Goal: Complete application form

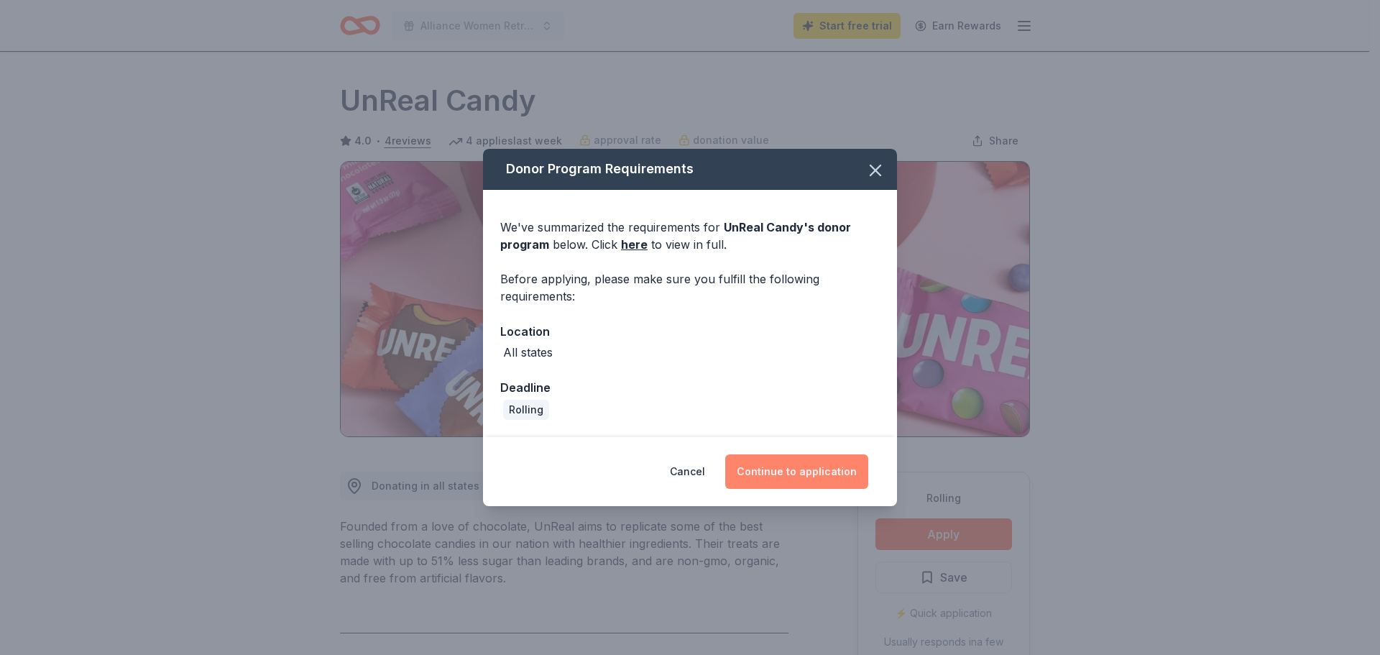
click at [791, 472] on button "Continue to application" at bounding box center [796, 471] width 143 height 35
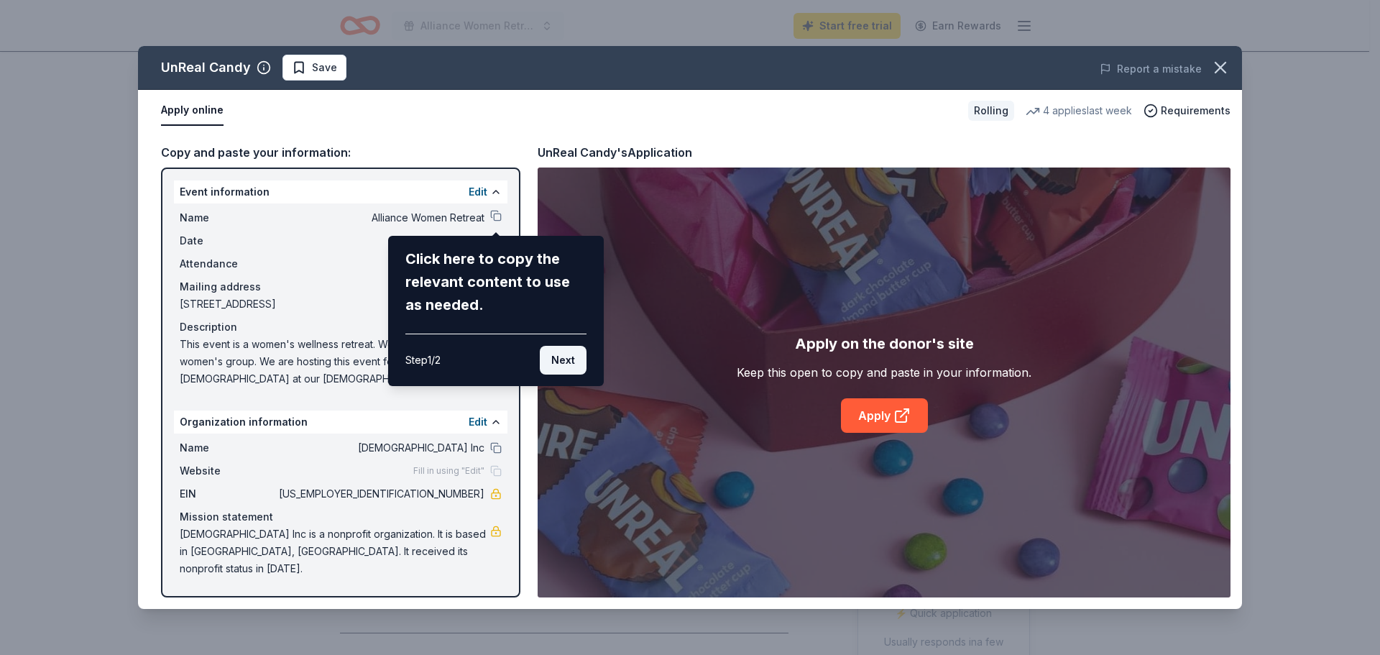
click at [566, 360] on button "Next" at bounding box center [563, 360] width 47 height 29
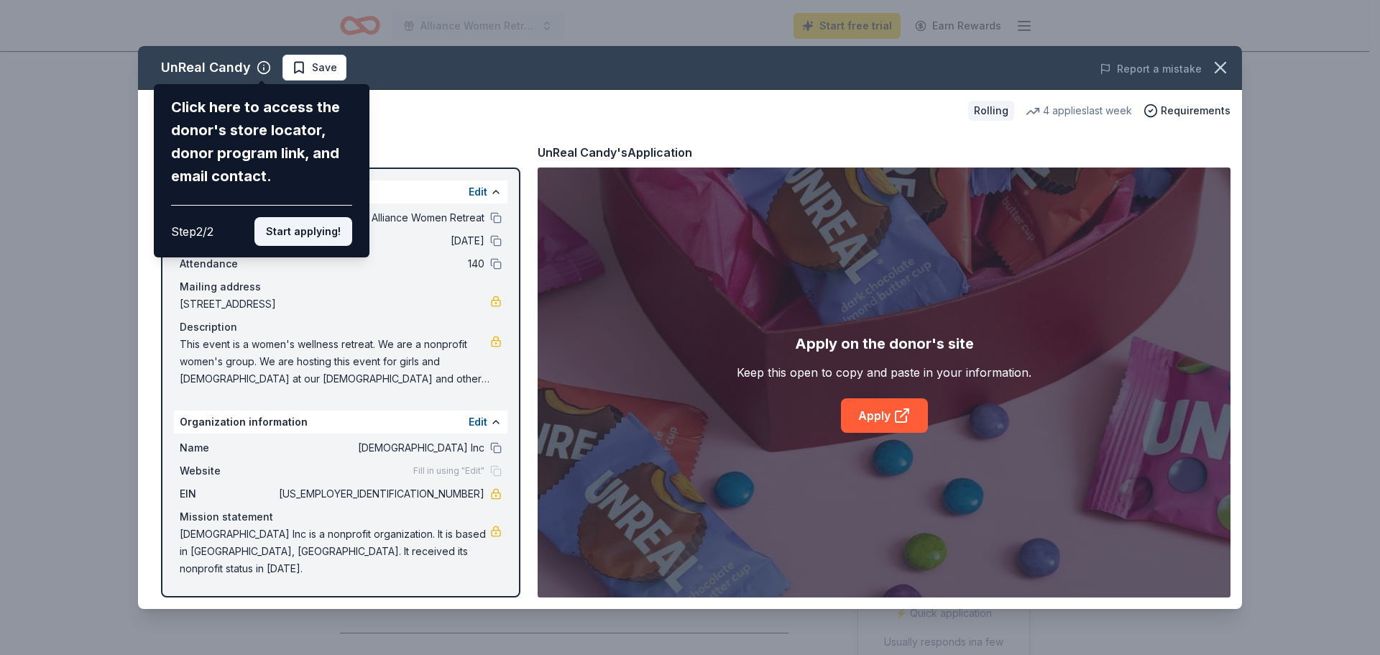
click at [296, 232] on button "Start applying!" at bounding box center [303, 231] width 98 height 29
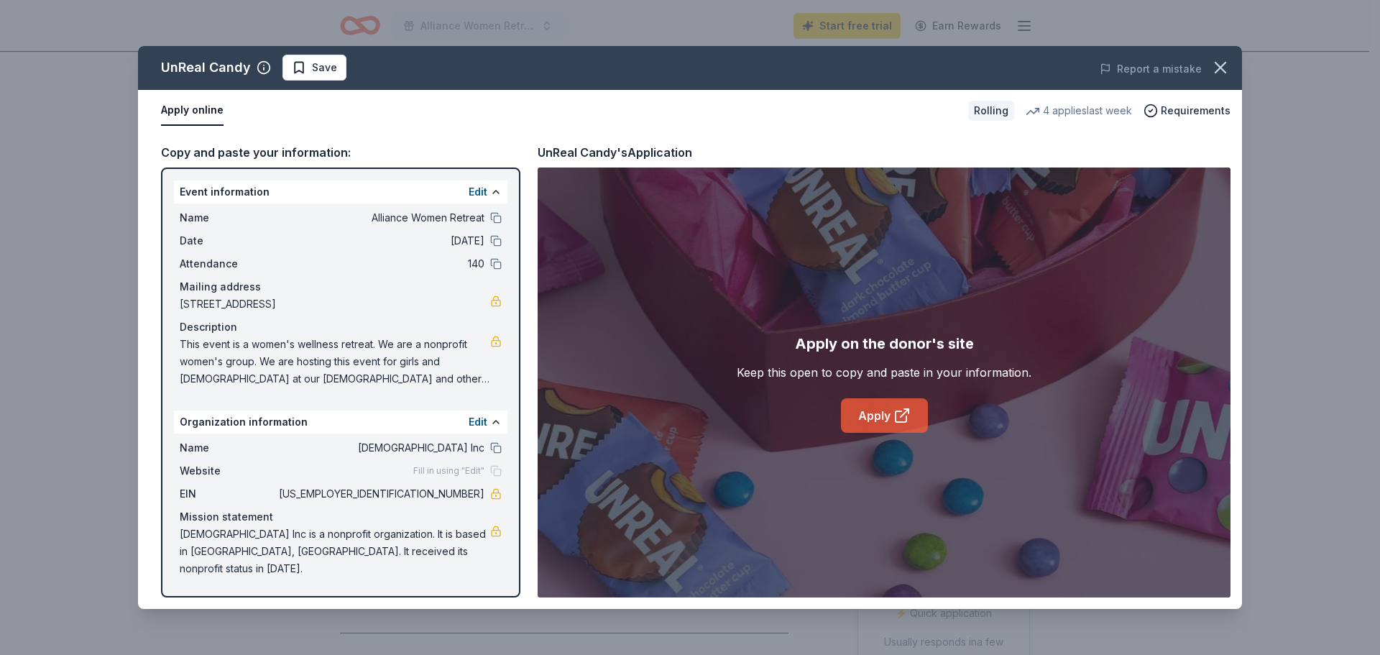
click at [891, 415] on link "Apply" at bounding box center [884, 415] width 87 height 35
click at [1224, 65] on icon "button" at bounding box center [1220, 68] width 20 height 20
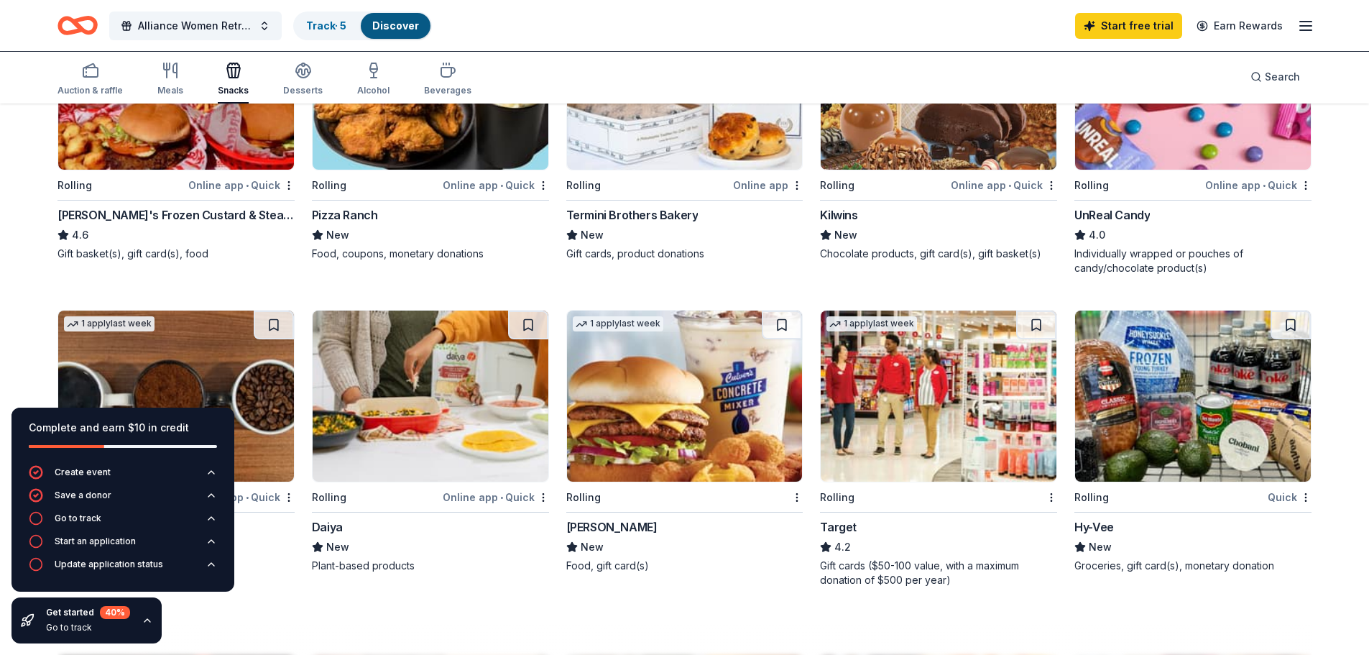
scroll to position [914, 0]
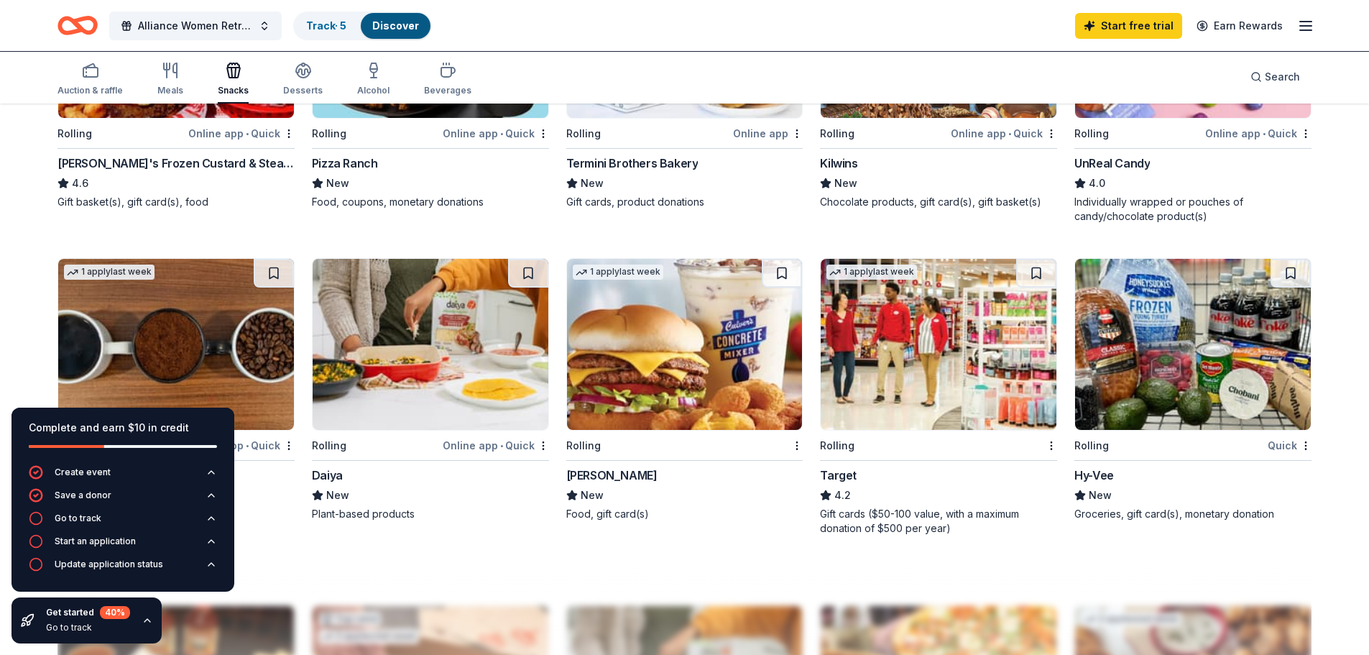
click at [905, 351] on img at bounding box center [939, 344] width 236 height 171
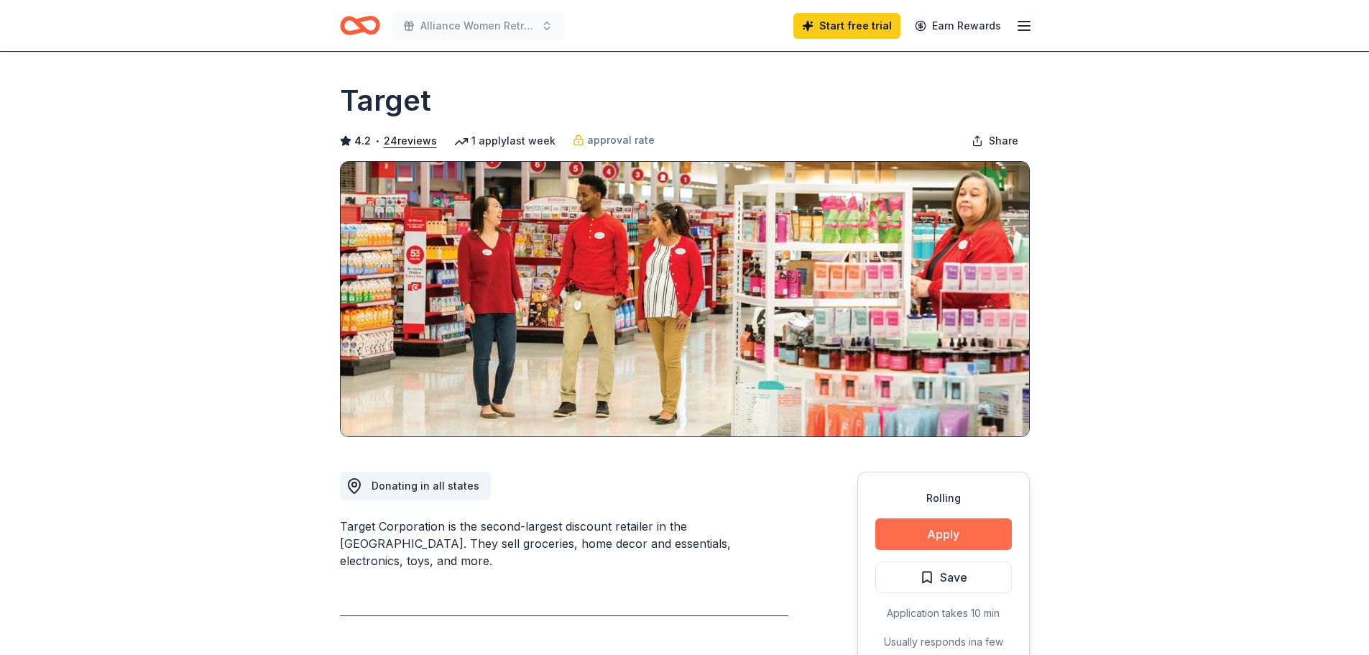
click at [962, 527] on button "Apply" at bounding box center [943, 534] width 137 height 32
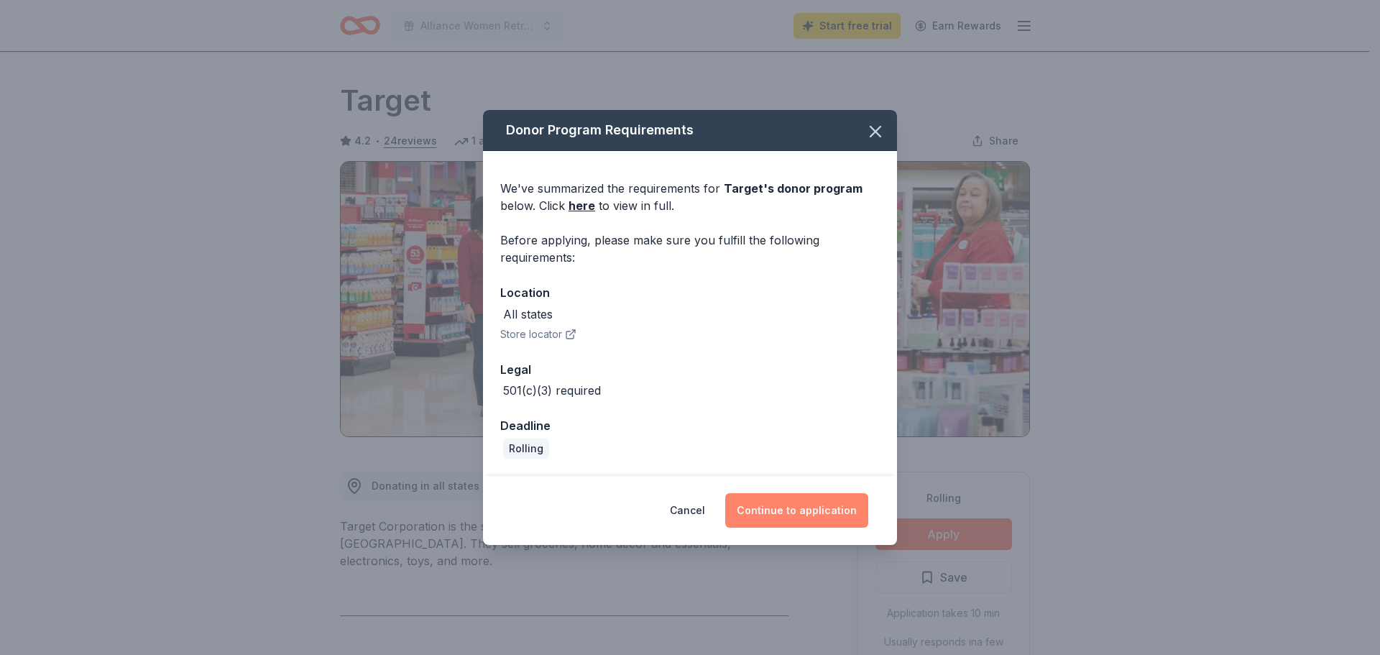
click at [807, 510] on button "Continue to application" at bounding box center [796, 510] width 143 height 35
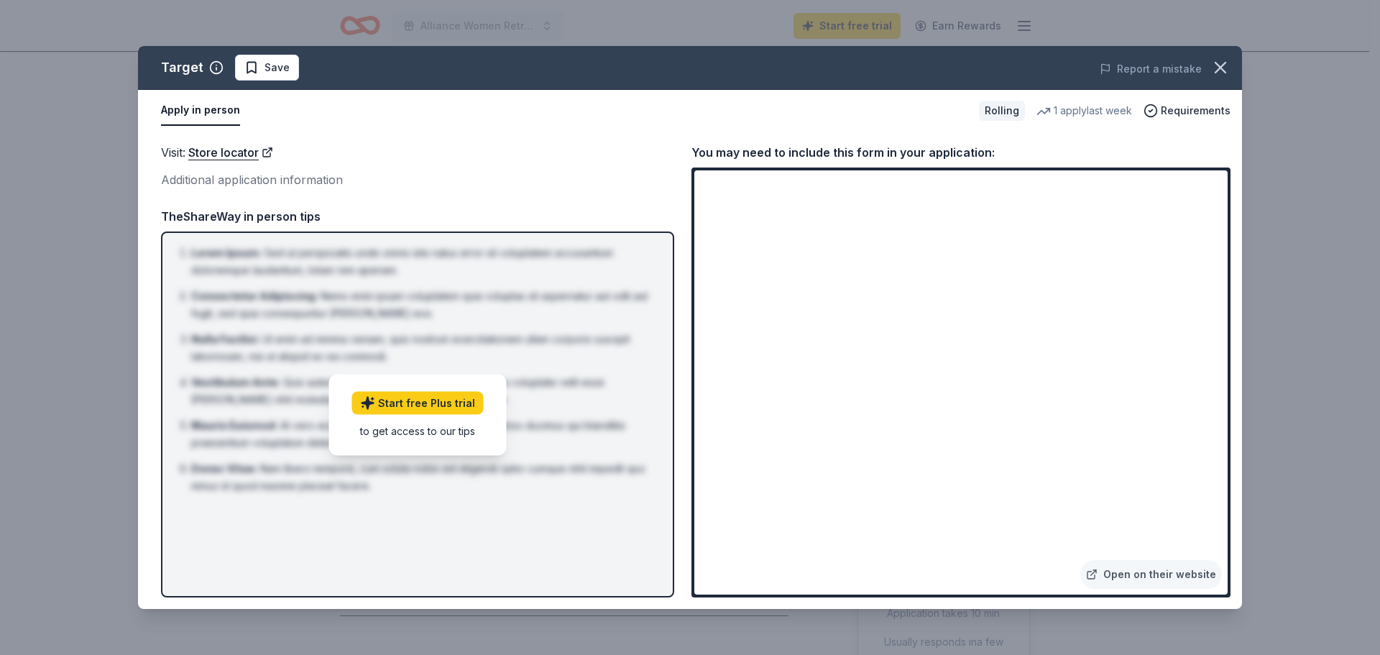
click at [278, 159] on div "Visit : Store locator" at bounding box center [417, 152] width 513 height 19
click at [1219, 65] on icon "button" at bounding box center [1220, 68] width 20 height 20
